Goal: Task Accomplishment & Management: Manage account settings

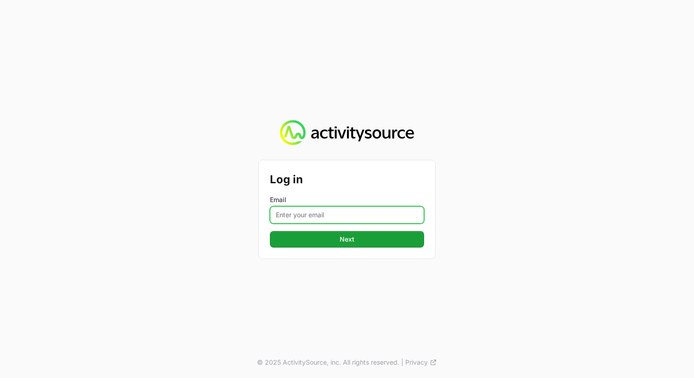
click at [356, 213] on input "Email" at bounding box center [347, 214] width 154 height 17
type input "[PERSON_NAME][EMAIL_ADDRESS][PERSON_NAME][DOMAIN_NAME]"
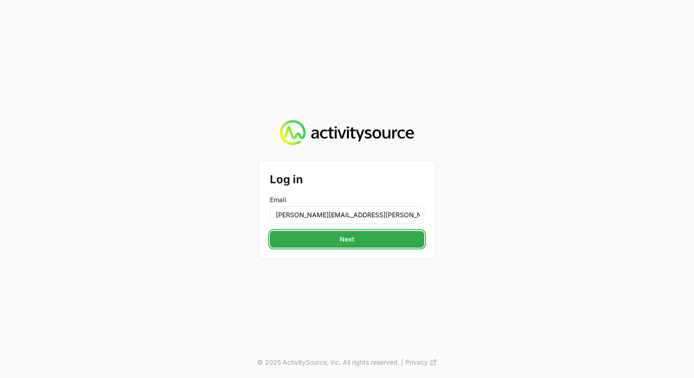
click at [368, 239] on button "Next" at bounding box center [347, 239] width 154 height 17
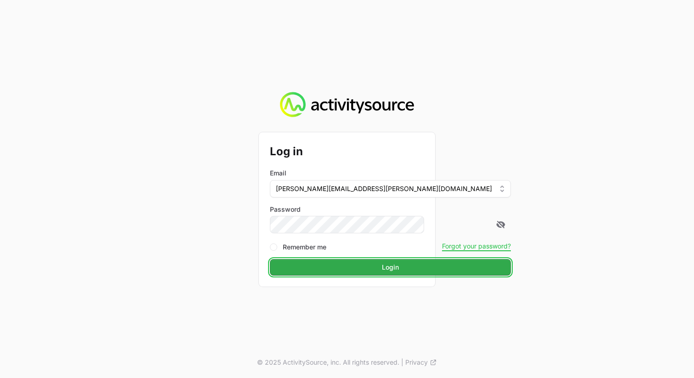
click at [389, 268] on button "Login" at bounding box center [390, 267] width 241 height 17
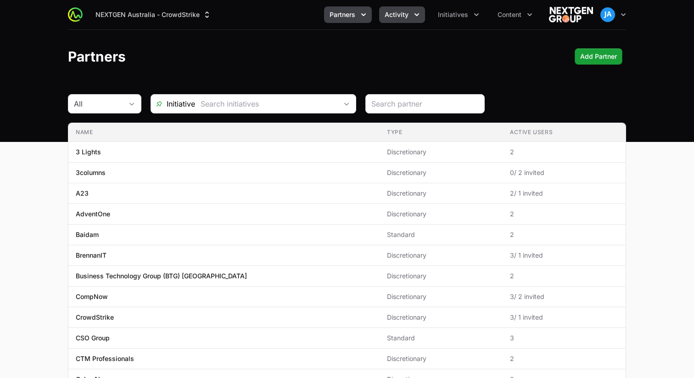
click at [410, 18] on button "Activity" at bounding box center [402, 14] width 46 height 17
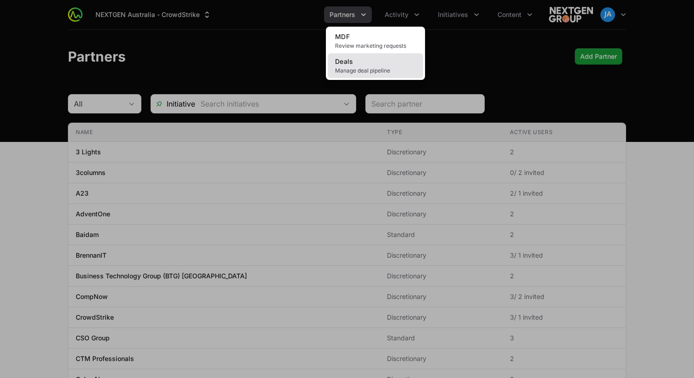
click at [374, 67] on span "Manage deal pipeline" at bounding box center [375, 70] width 81 height 7
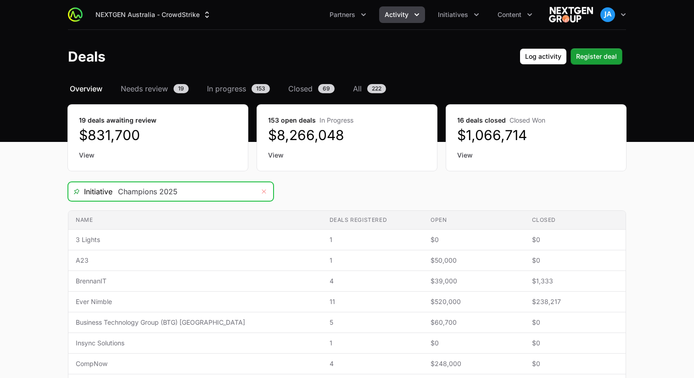
click at [257, 193] on button "Remove" at bounding box center [264, 191] width 18 height 18
click at [249, 194] on input "Deals Filters" at bounding box center [183, 191] width 142 height 18
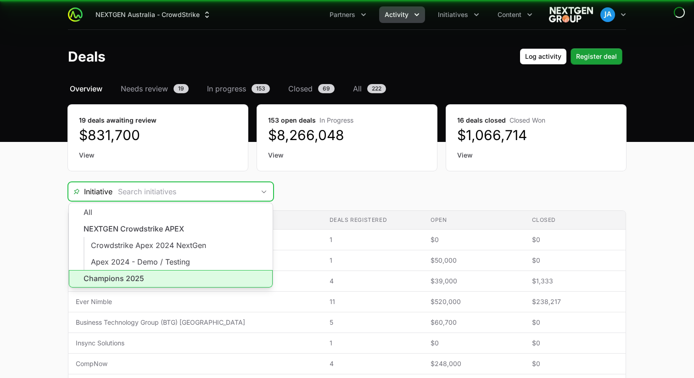
click at [178, 271] on li "Champions 2025" at bounding box center [171, 278] width 204 height 17
type input "Champions 2025"
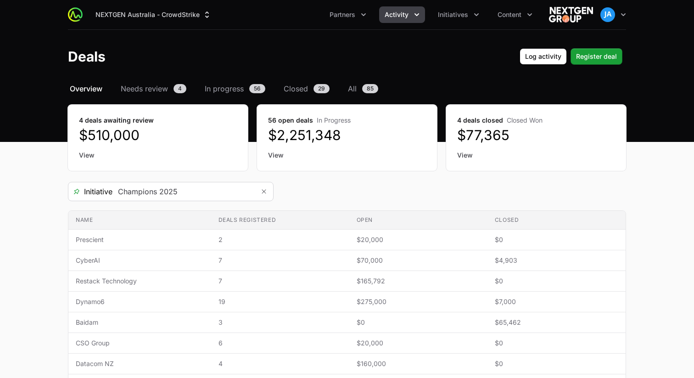
click at [39, 186] on main "Select a tab Overview Needs review In progress Closed All Overview Needs review…" at bounding box center [347, 305] width 694 height 445
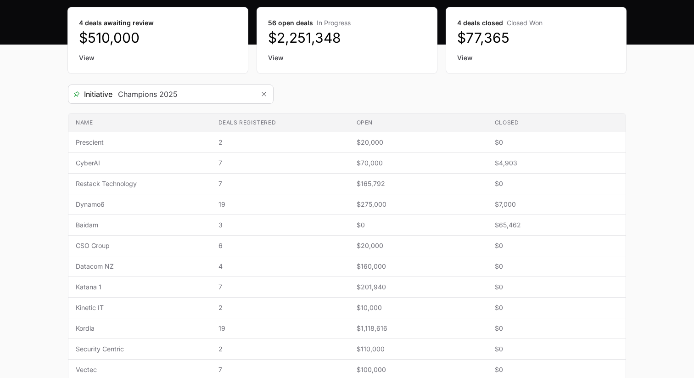
scroll to position [98, 0]
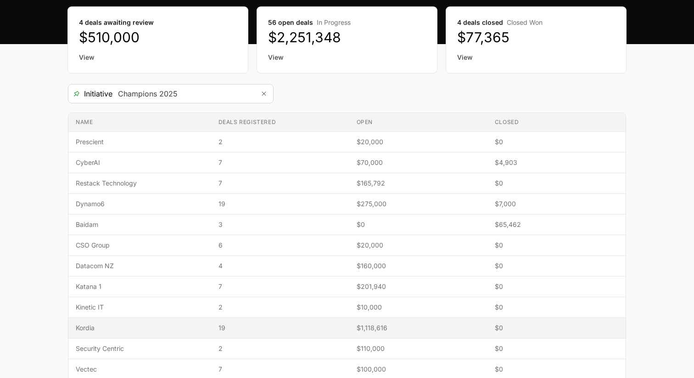
click at [141, 324] on span "Kordia" at bounding box center [140, 327] width 128 height 9
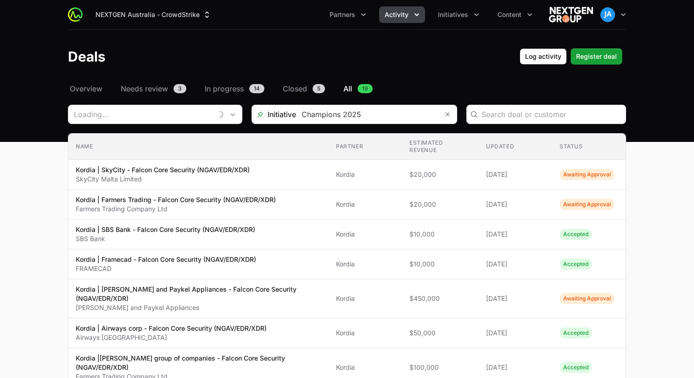
type input "Kordia"
drag, startPoint x: 604, startPoint y: 58, endPoint x: 530, endPoint y: 79, distance: 76.6
click at [530, 79] on header "Deals Log activity Register deal" at bounding box center [347, 56] width 694 height 53
click at [502, 118] on input "Deals Filters" at bounding box center [548, 114] width 144 height 11
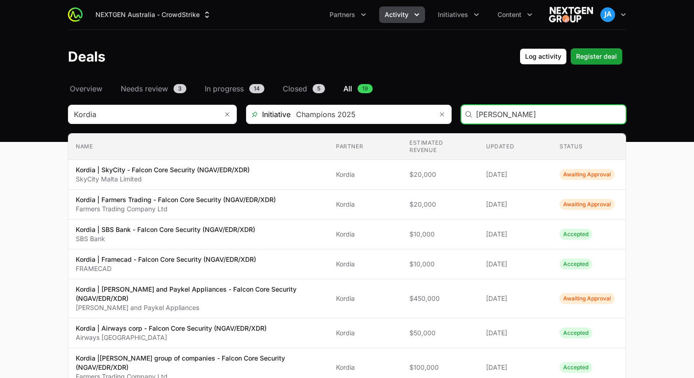
type input "[PERSON_NAME]"
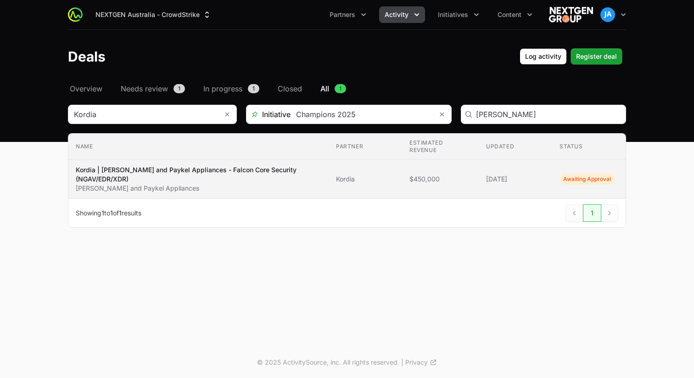
click at [219, 176] on td "Name Kordia | [PERSON_NAME] and Paykel Appliances - Falcon Core Security (NGAV/…" at bounding box center [198, 179] width 260 height 39
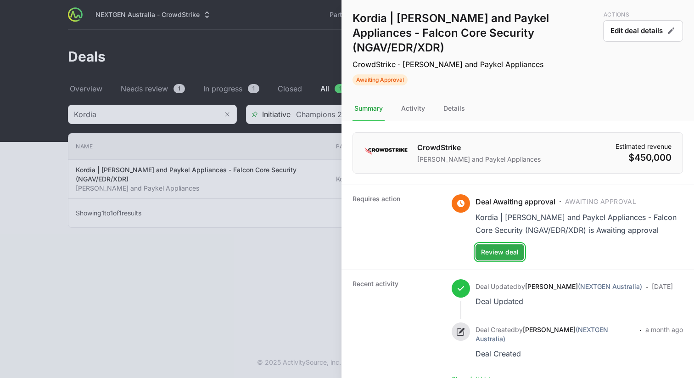
click at [479, 244] on button "Review deal" at bounding box center [500, 252] width 49 height 17
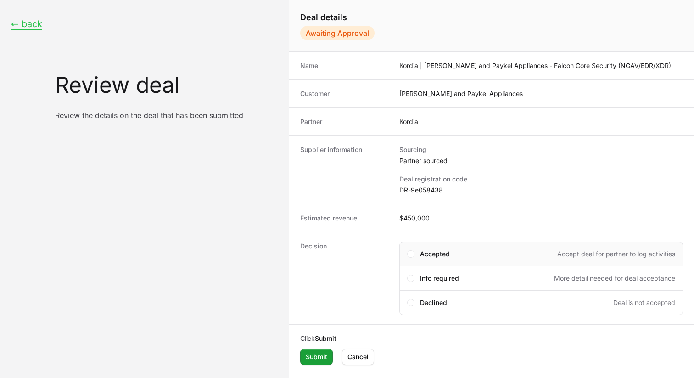
click at [420, 246] on div "Accepted Accept deal for partner to log activities" at bounding box center [541, 253] width 284 height 25
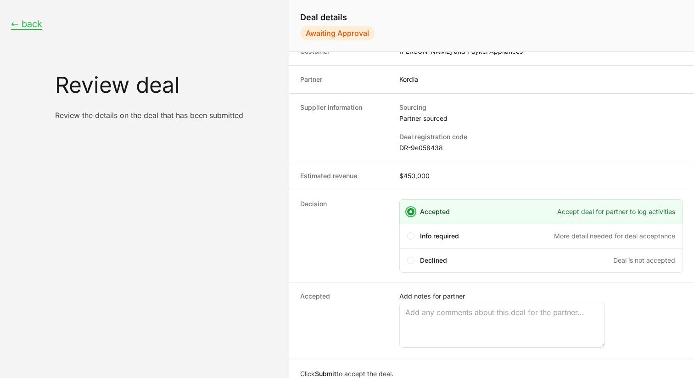
scroll to position [72, 0]
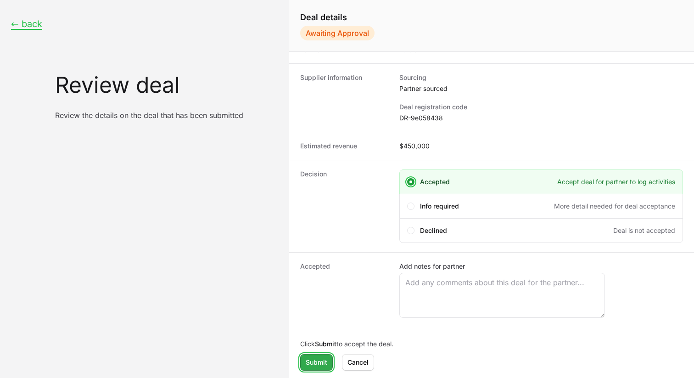
click at [316, 358] on span "Submit" at bounding box center [317, 362] width 22 height 11
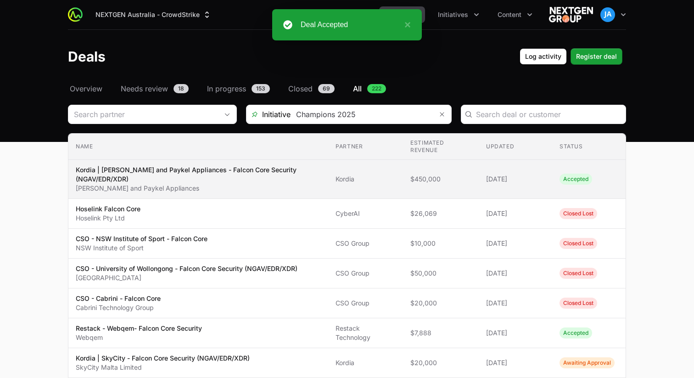
click at [552, 179] on td "Status Accepted" at bounding box center [588, 179] width 73 height 39
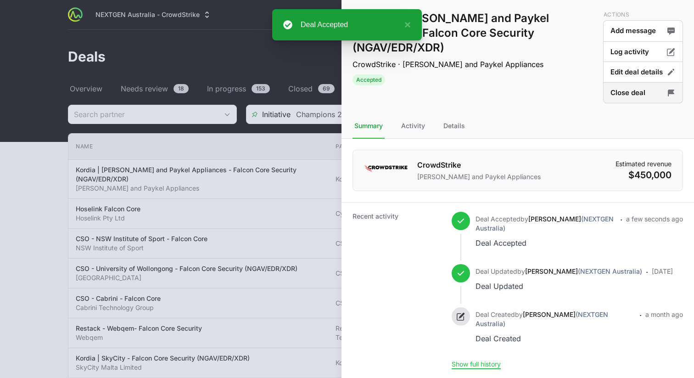
click at [638, 97] on button "Close deal" at bounding box center [643, 93] width 80 height 22
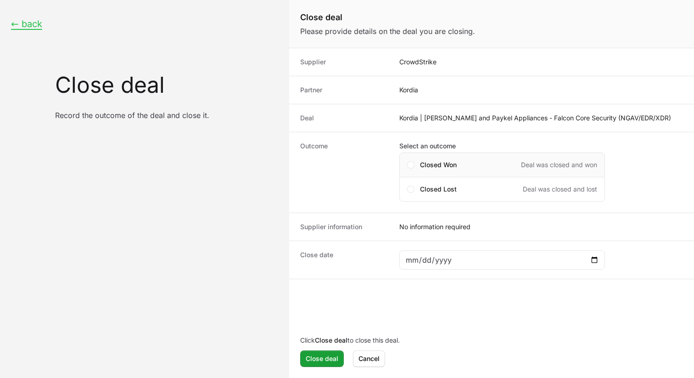
click at [437, 168] on span "Closed Won" at bounding box center [438, 164] width 37 height 9
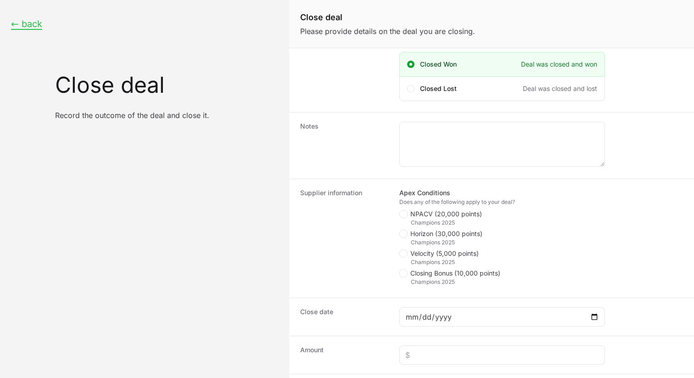
scroll to position [111, 0]
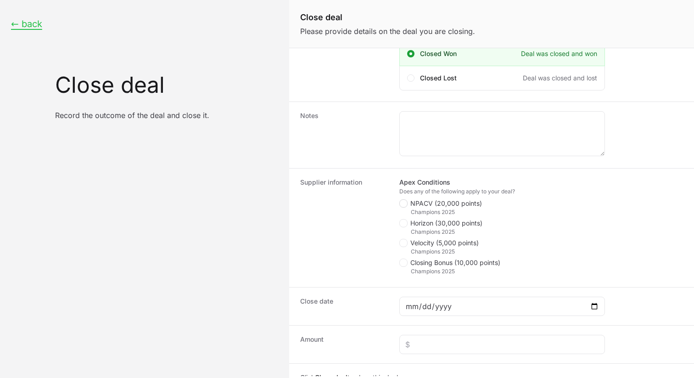
click at [406, 204] on span "Close deal form" at bounding box center [403, 203] width 8 height 8
click at [400, 310] on input "NPACV (20,000 points)" at bounding box center [399, 310] width 1 height 1
checkbox input "true"
click at [406, 225] on span "Close deal form" at bounding box center [403, 223] width 8 height 8
click at [400, 330] on input "Horizon (30,000 points)" at bounding box center [399, 330] width 1 height 1
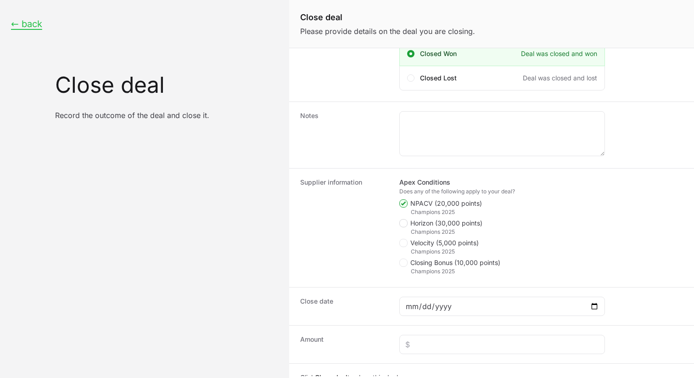
checkbox input "true"
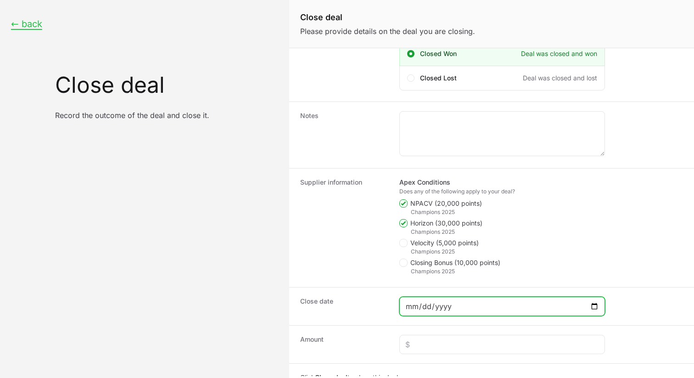
click at [463, 305] on input "Close deal form" at bounding box center [502, 306] width 194 height 11
click at [594, 306] on input "Close deal form" at bounding box center [502, 306] width 194 height 11
type input "[DATE]"
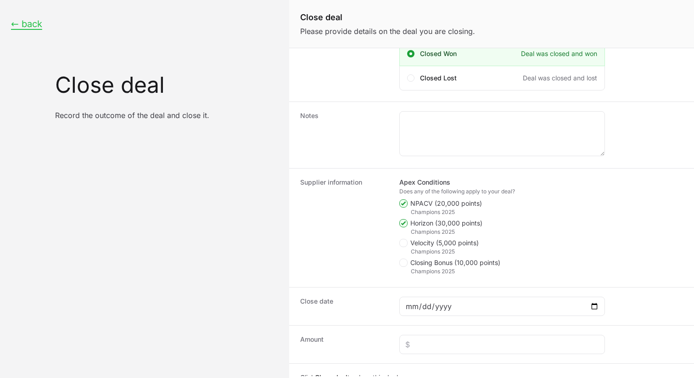
click at [369, 265] on dt "Supplier information" at bounding box center [344, 228] width 88 height 100
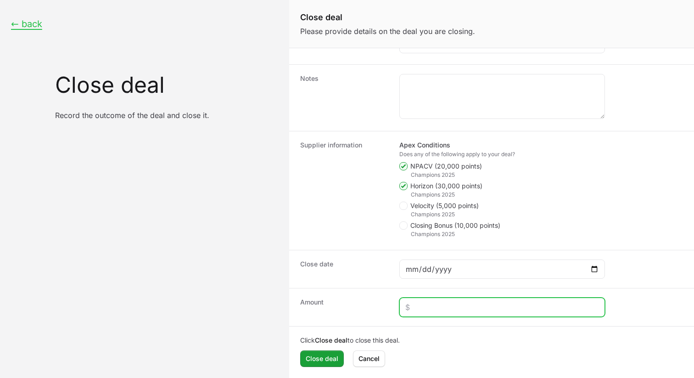
click at [452, 310] on input "Close deal form" at bounding box center [502, 307] width 194 height 11
type input "$646,715"
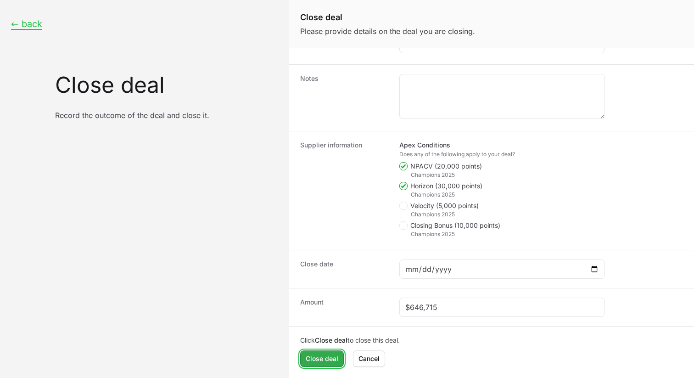
click at [324, 356] on span "Close deal" at bounding box center [322, 358] width 33 height 11
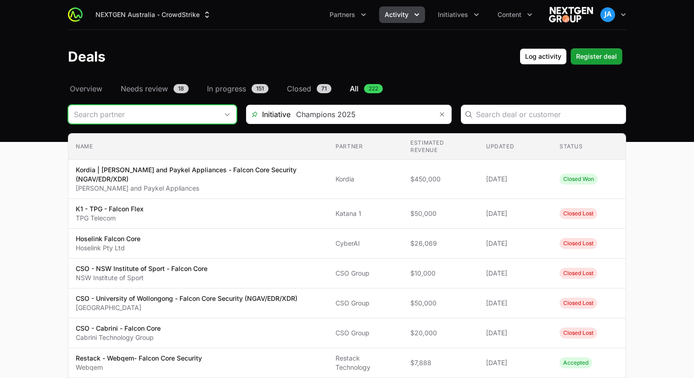
click at [223, 113] on span "Open" at bounding box center [227, 114] width 18 height 3
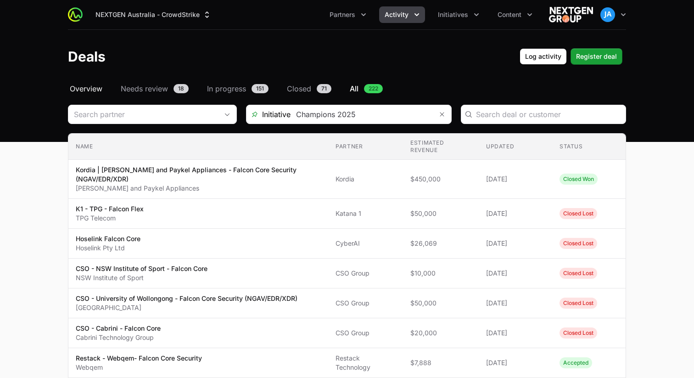
click at [82, 90] on span "Overview" at bounding box center [86, 88] width 33 height 11
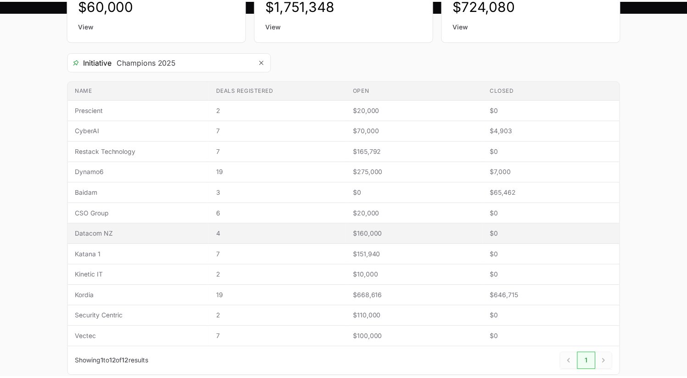
scroll to position [124, 0]
